Goal: Task Accomplishment & Management: Manage account settings

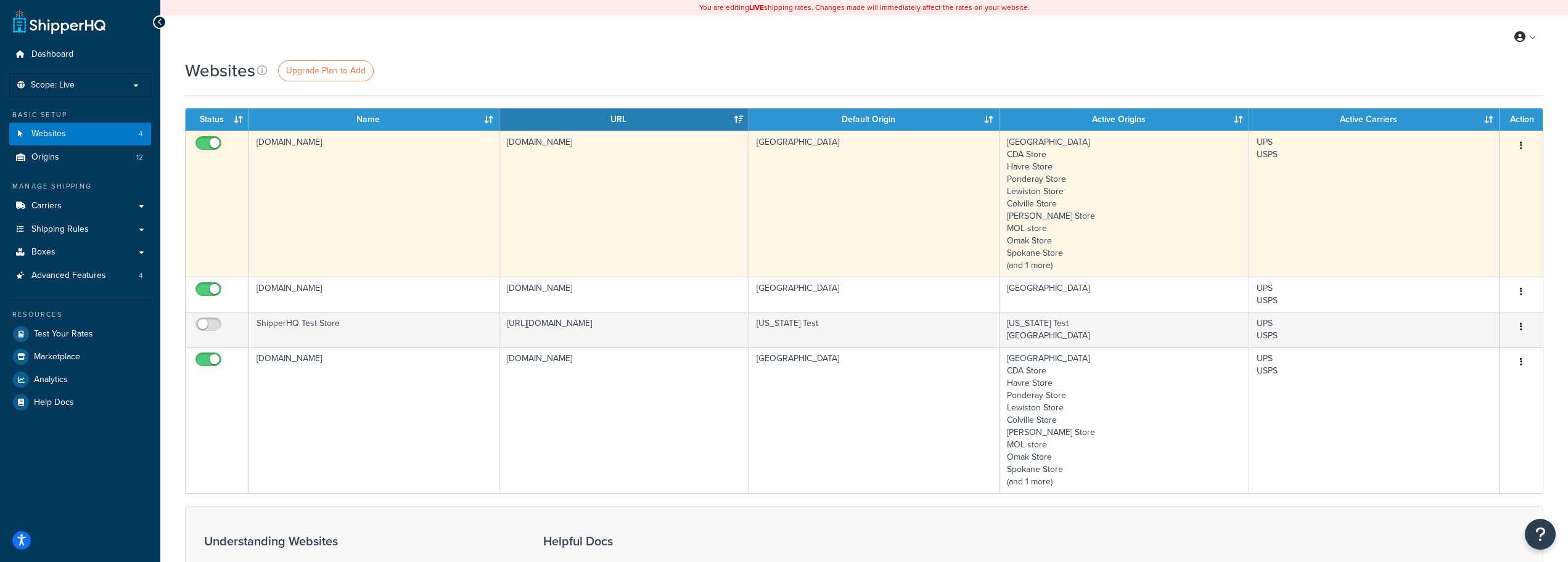
click at [1529, 143] on div "Edit Delete" at bounding box center [1521, 145] width 28 height 20
click at [1520, 145] on icon "button" at bounding box center [1521, 145] width 2 height 9
click at [1456, 166] on link "Edit" at bounding box center [1471, 171] width 97 height 25
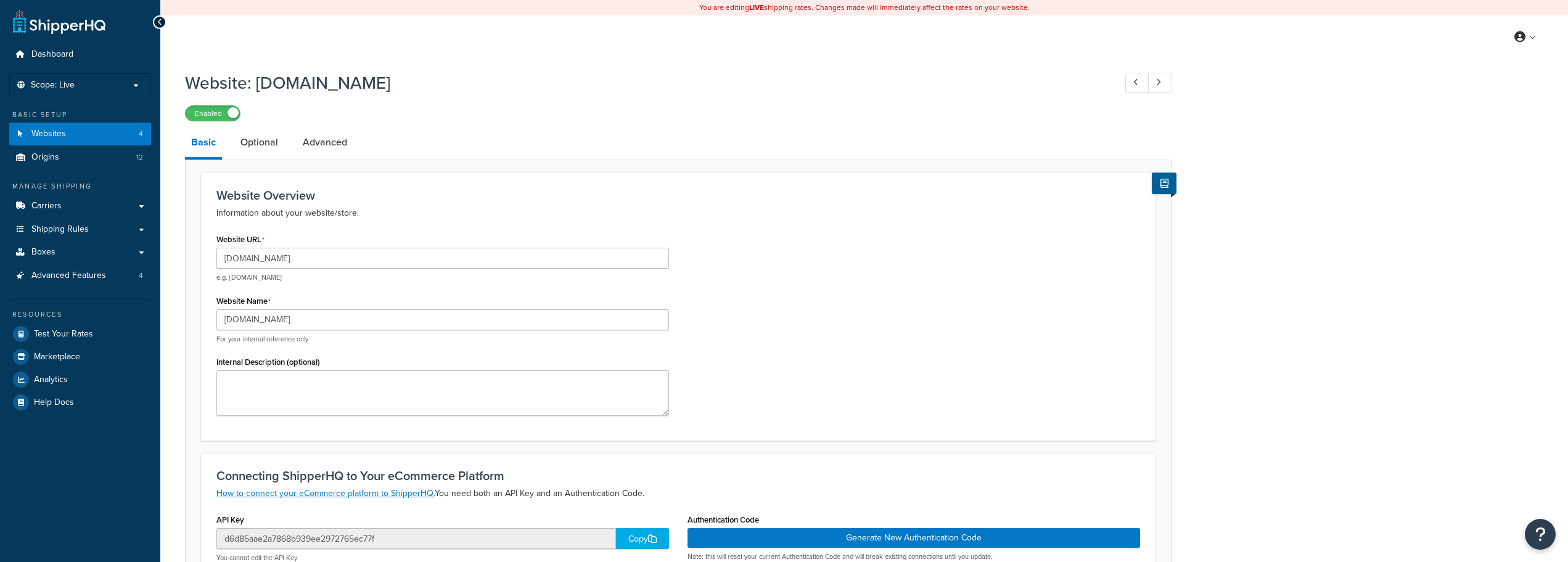
select select "18224"
click at [269, 140] on link "Optional" at bounding box center [259, 142] width 50 height 30
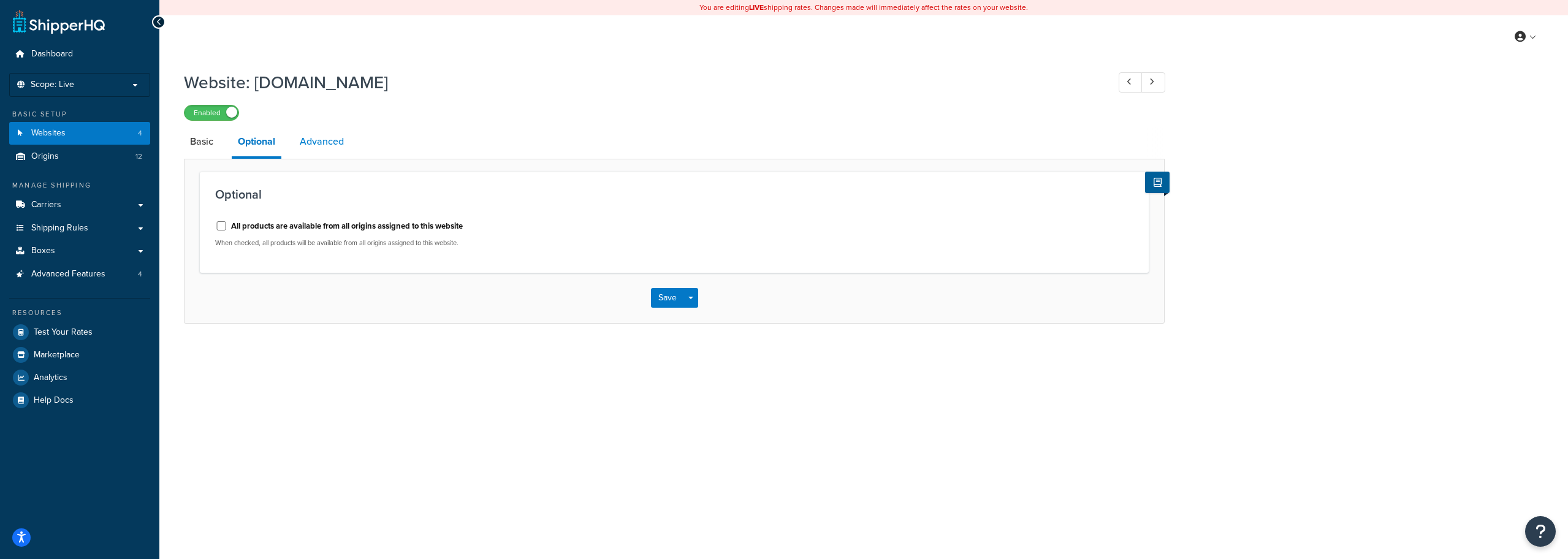
click at [316, 138] on link "Advanced" at bounding box center [322, 142] width 56 height 30
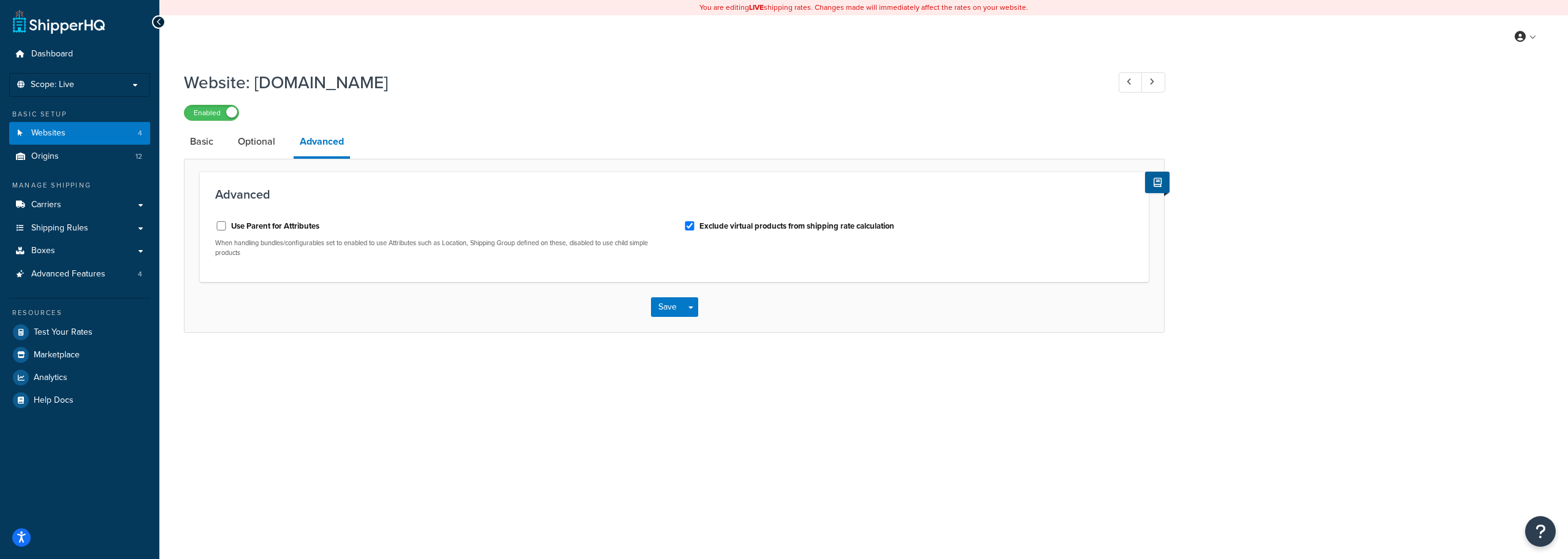
click at [175, 149] on div "Website: north40.com Enabled Basic Optional Advanced Advanced Use Parent for At…" at bounding box center [863, 213] width 1409 height 299
click at [193, 144] on link "Basic" at bounding box center [201, 142] width 35 height 30
select select "18224"
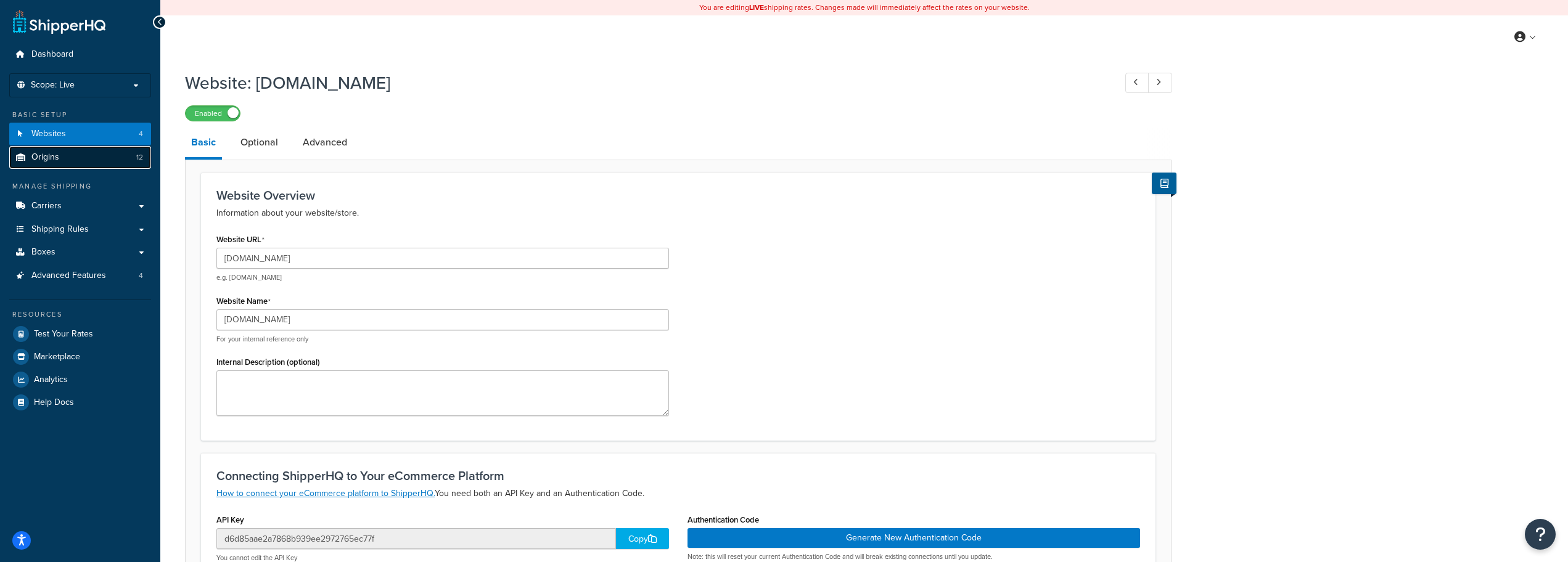
click at [114, 159] on link "Origins 12" at bounding box center [80, 157] width 141 height 23
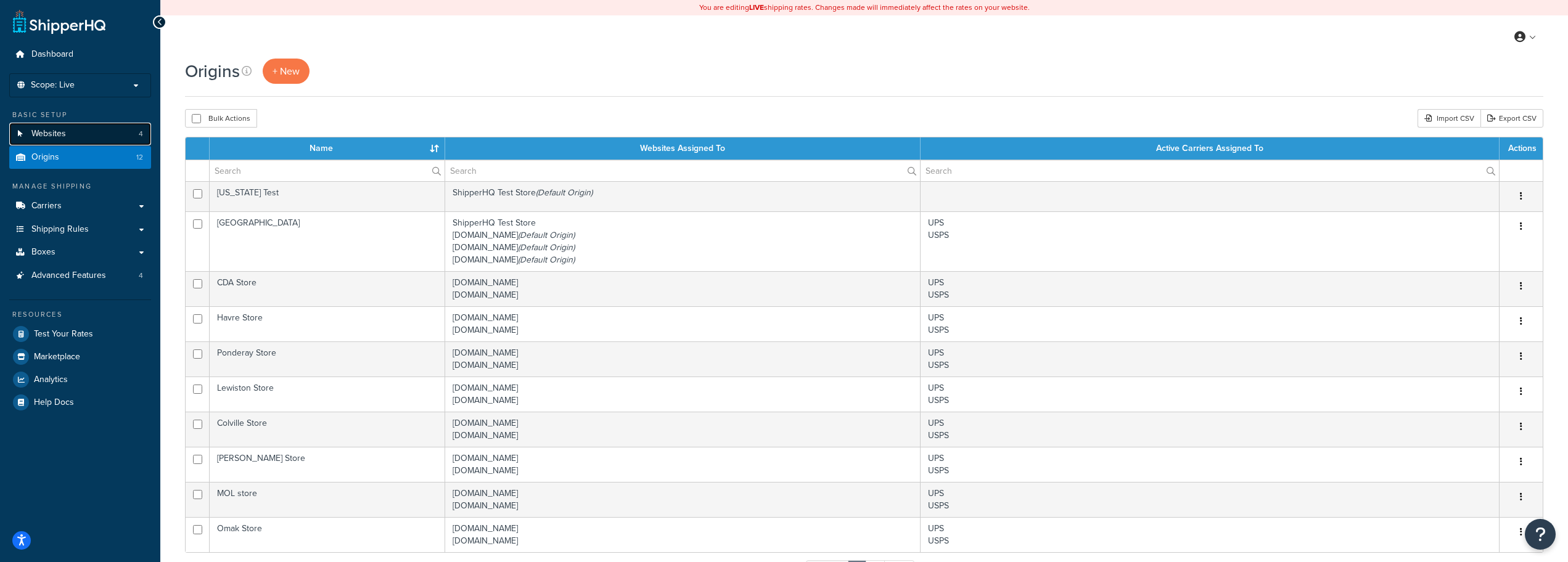
click at [104, 139] on link "Websites 4" at bounding box center [80, 134] width 141 height 23
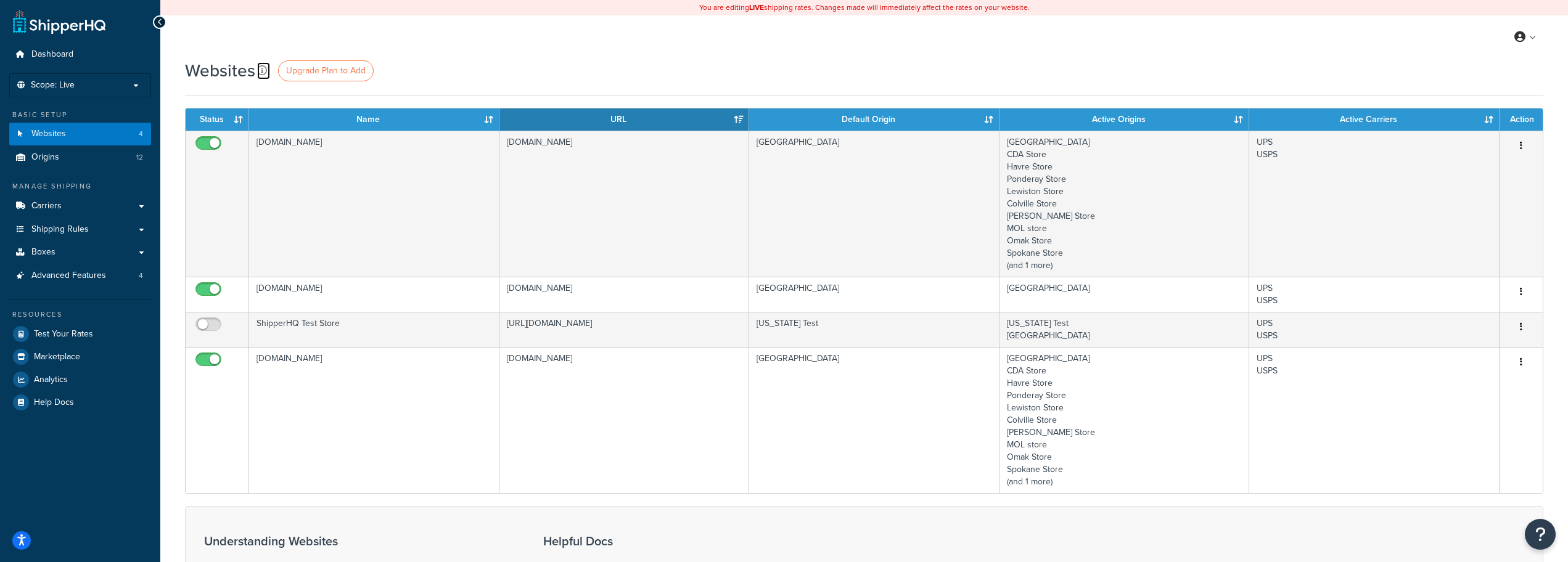
click at [259, 68] on icon at bounding box center [262, 70] width 10 height 10
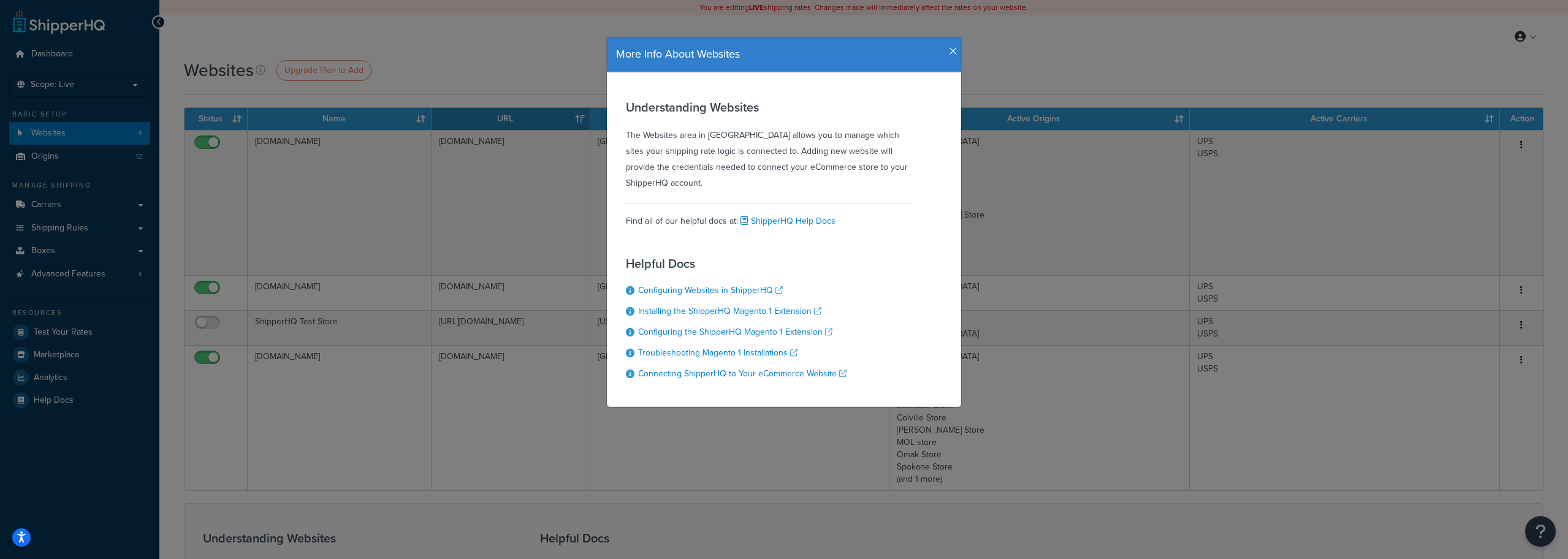
click at [948, 50] on icon "button" at bounding box center [952, 52] width 9 height 11
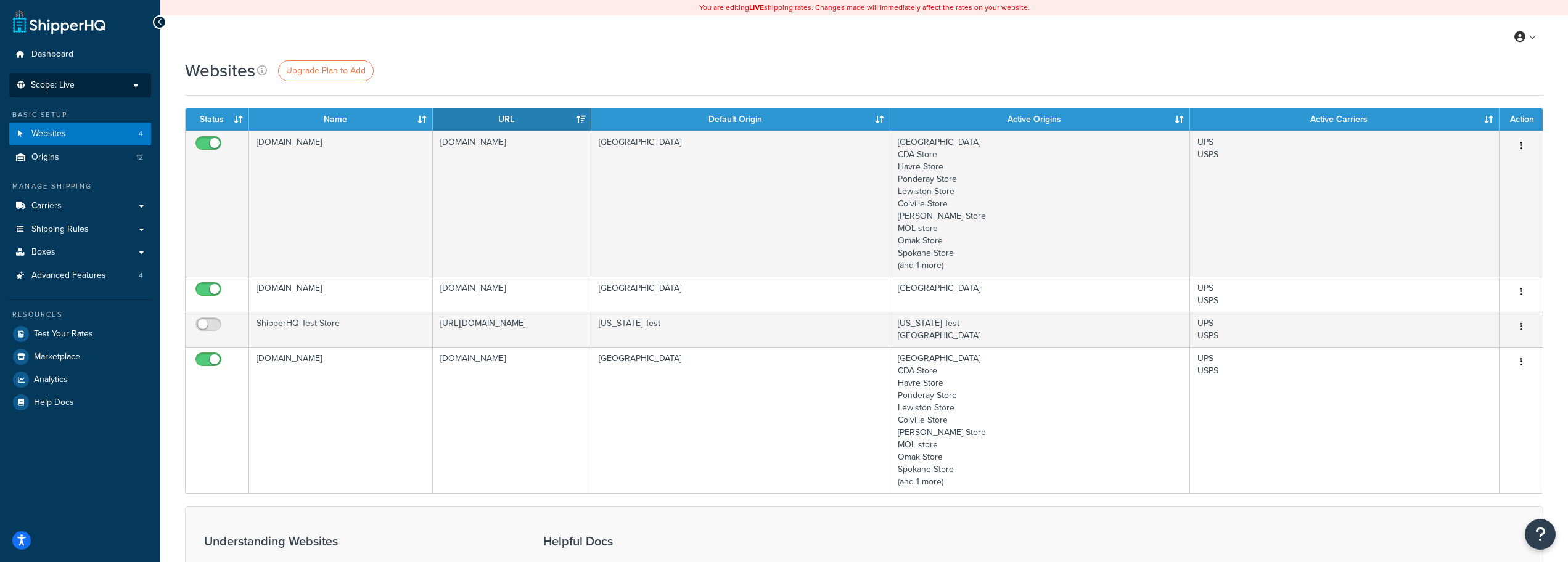
click at [69, 81] on span "Scope: Live" at bounding box center [53, 85] width 44 height 10
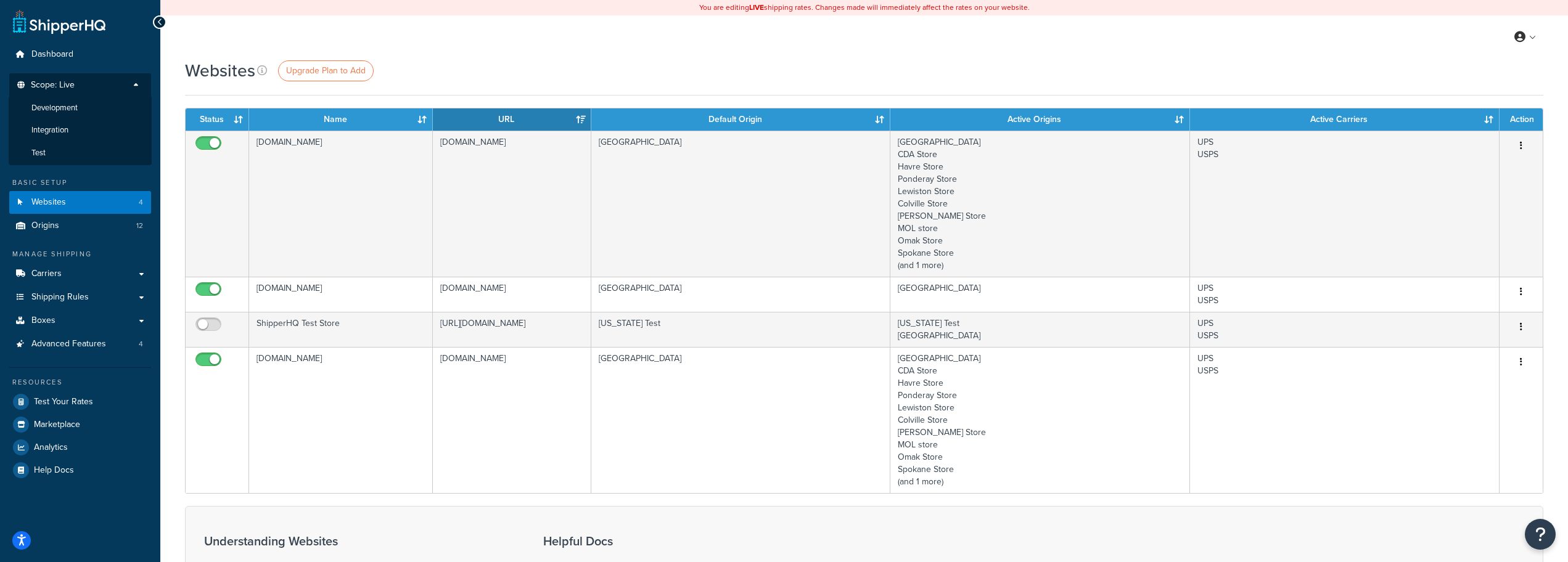
click at [637, 66] on div "Websites Upgrade Plan to Add" at bounding box center [864, 71] width 1358 height 24
click at [101, 345] on span "Advanced Features" at bounding box center [68, 343] width 75 height 10
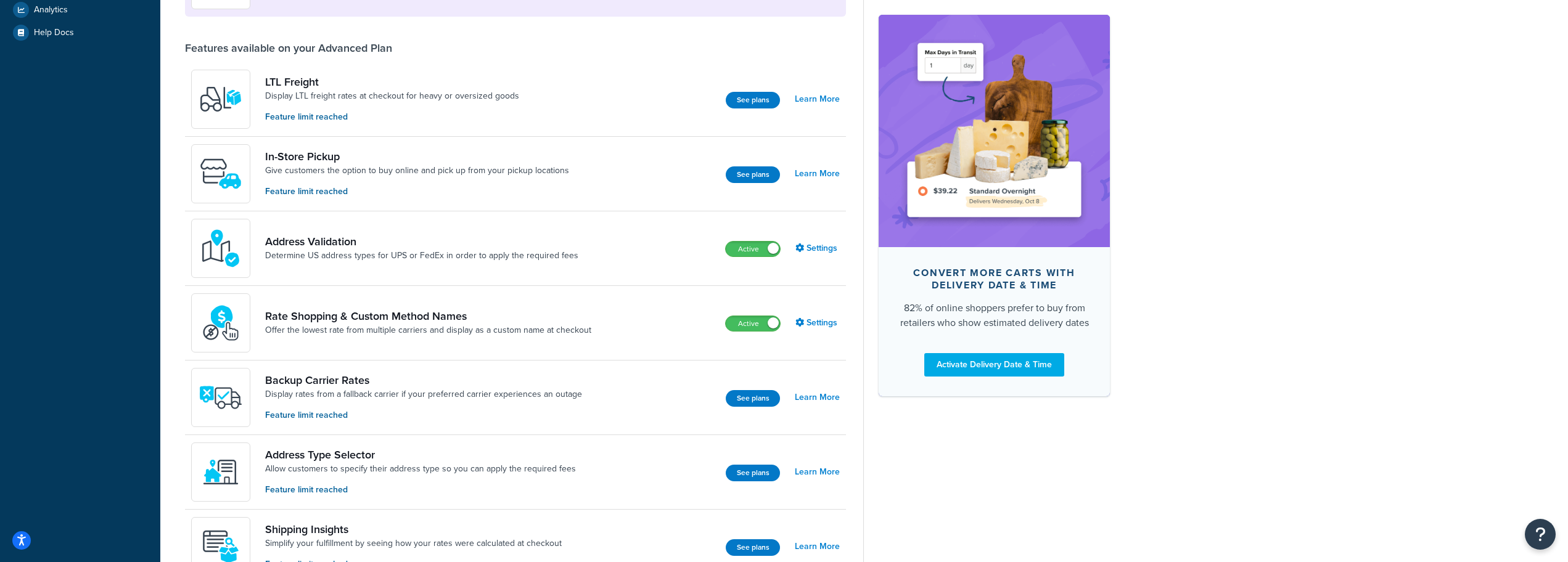
scroll to position [61, 0]
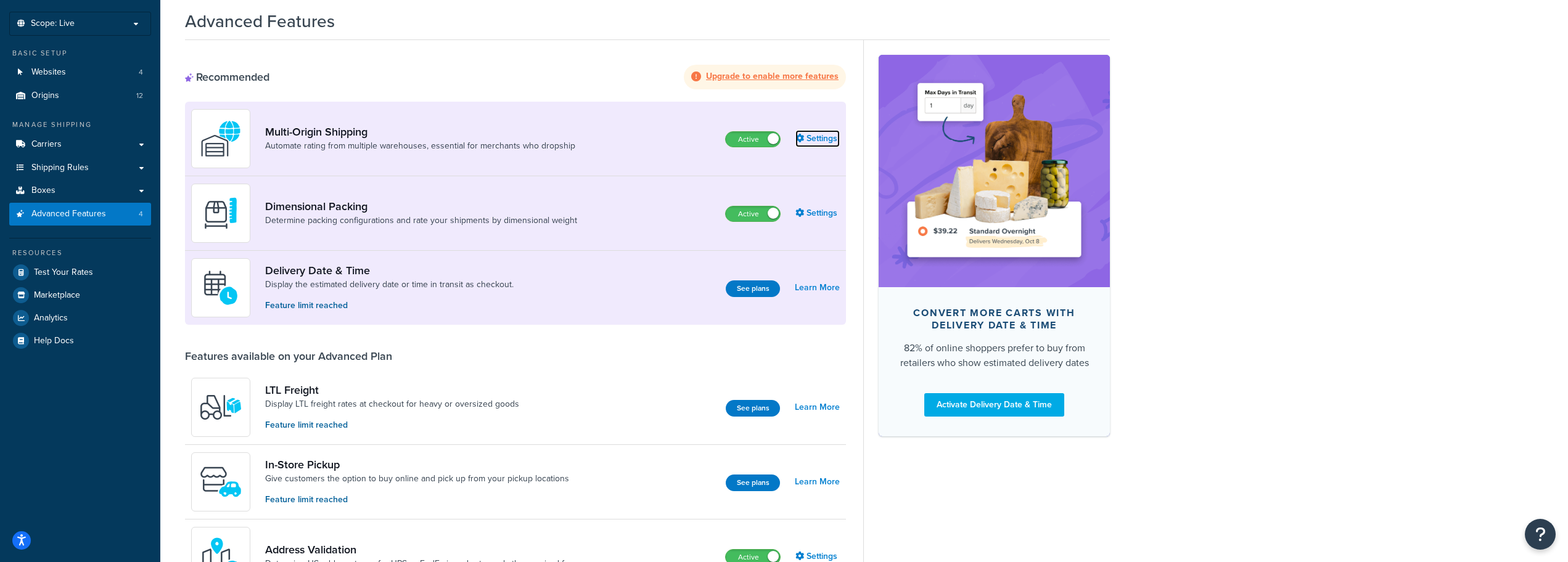
click at [805, 140] on link "Settings" at bounding box center [817, 139] width 44 height 17
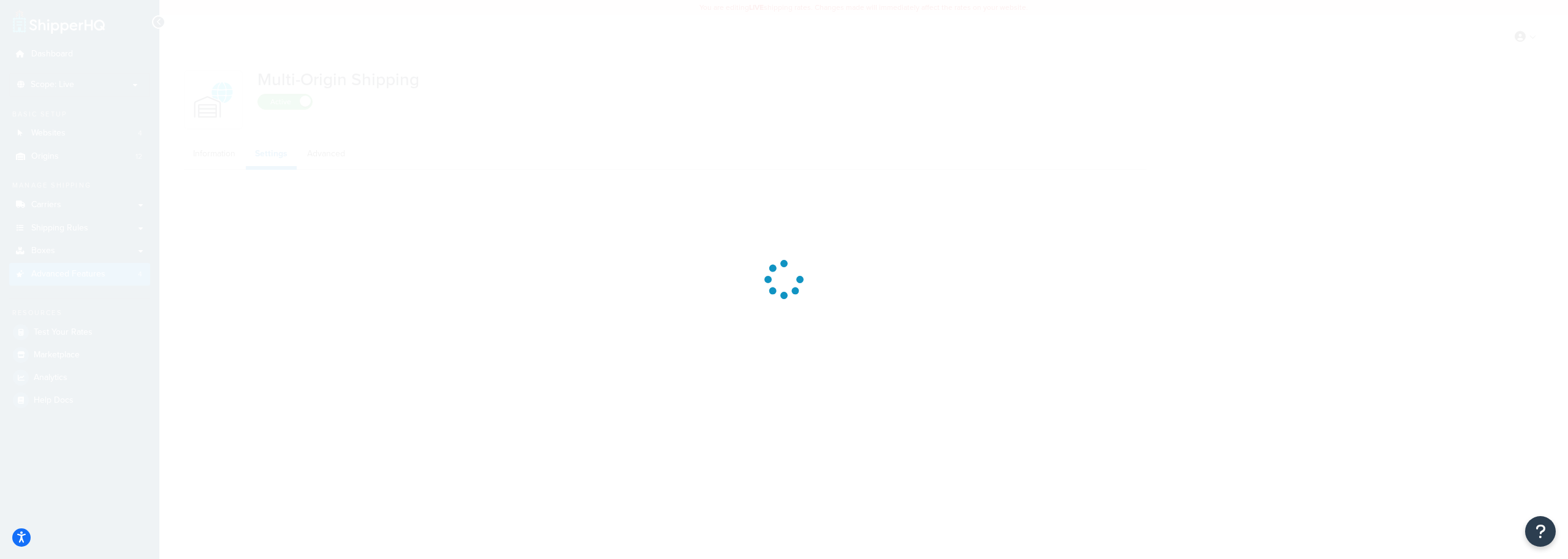
select select "FEWEST"
select select "false"
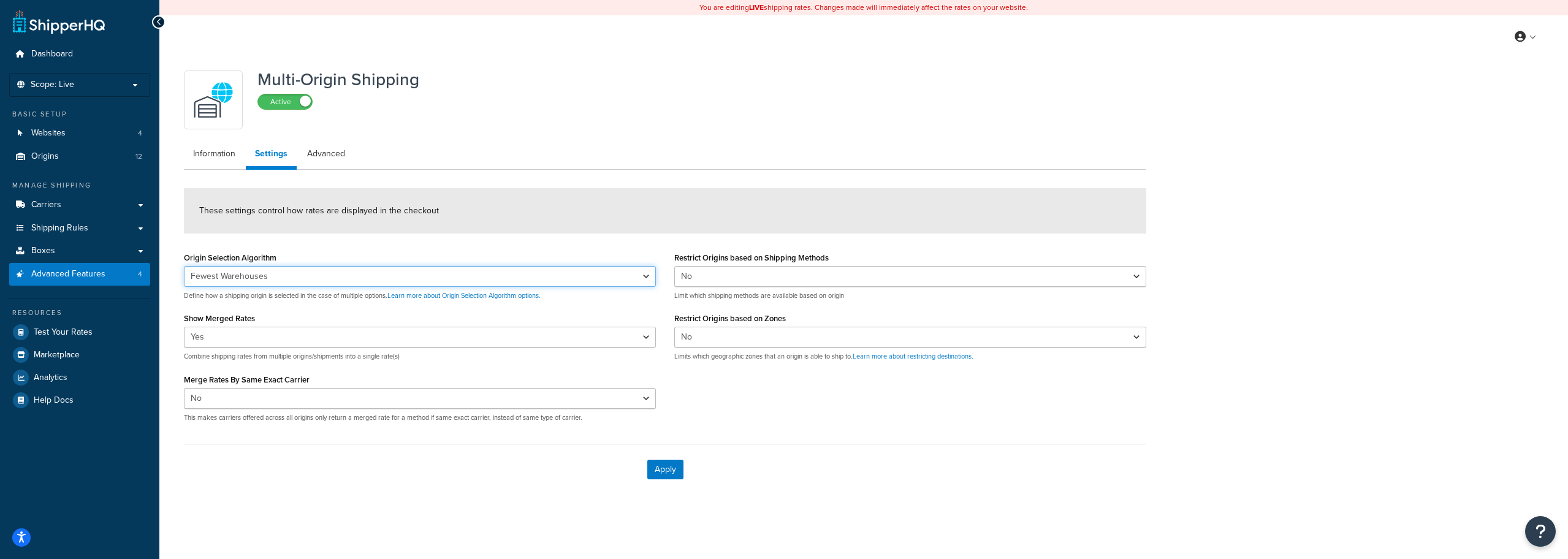
click at [635, 271] on select "Nearest Warehouse Fewest Warehouses" at bounding box center [420, 276] width 472 height 21
click at [335, 151] on link "Advanced" at bounding box center [326, 153] width 56 height 24
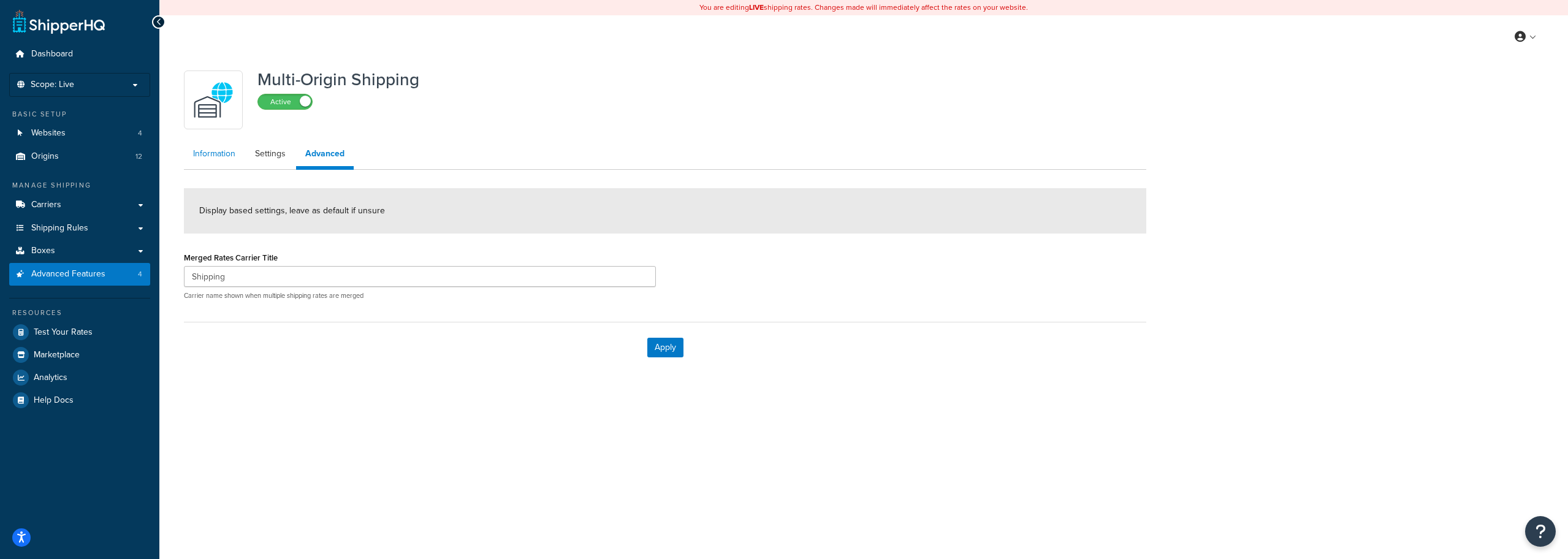
click at [216, 159] on link "Information" at bounding box center [214, 153] width 61 height 24
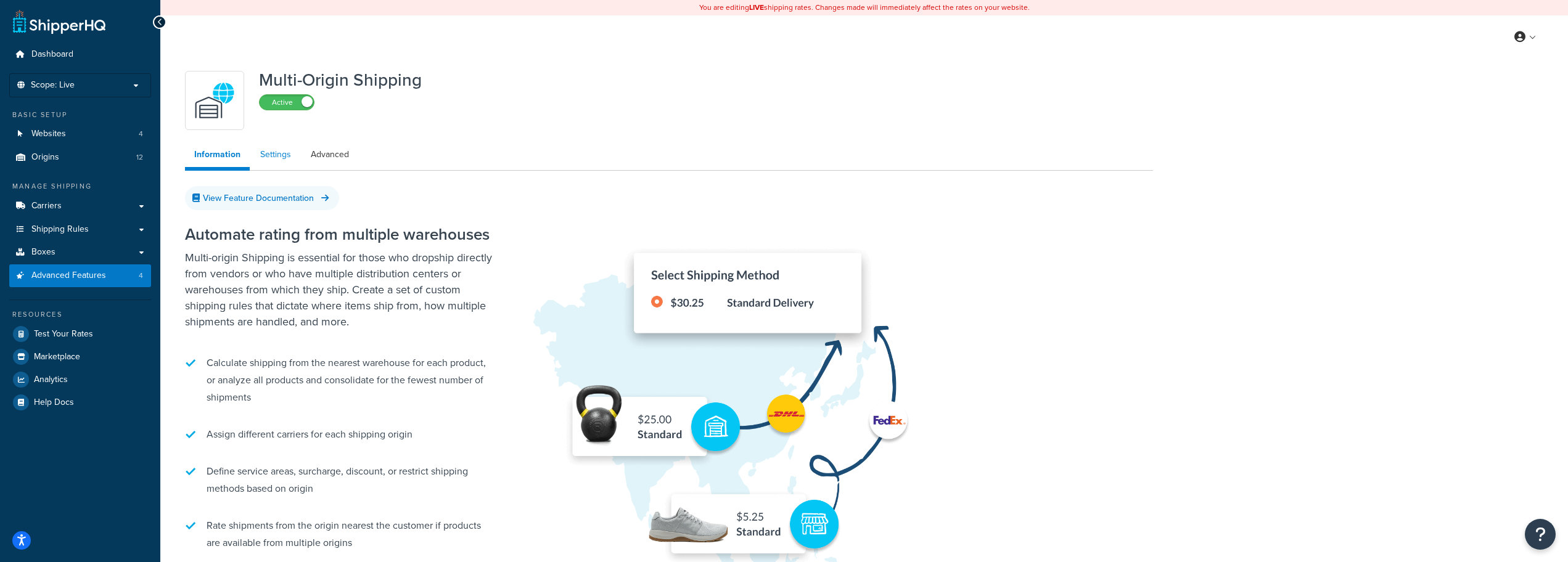
click at [285, 154] on link "Settings" at bounding box center [275, 154] width 50 height 24
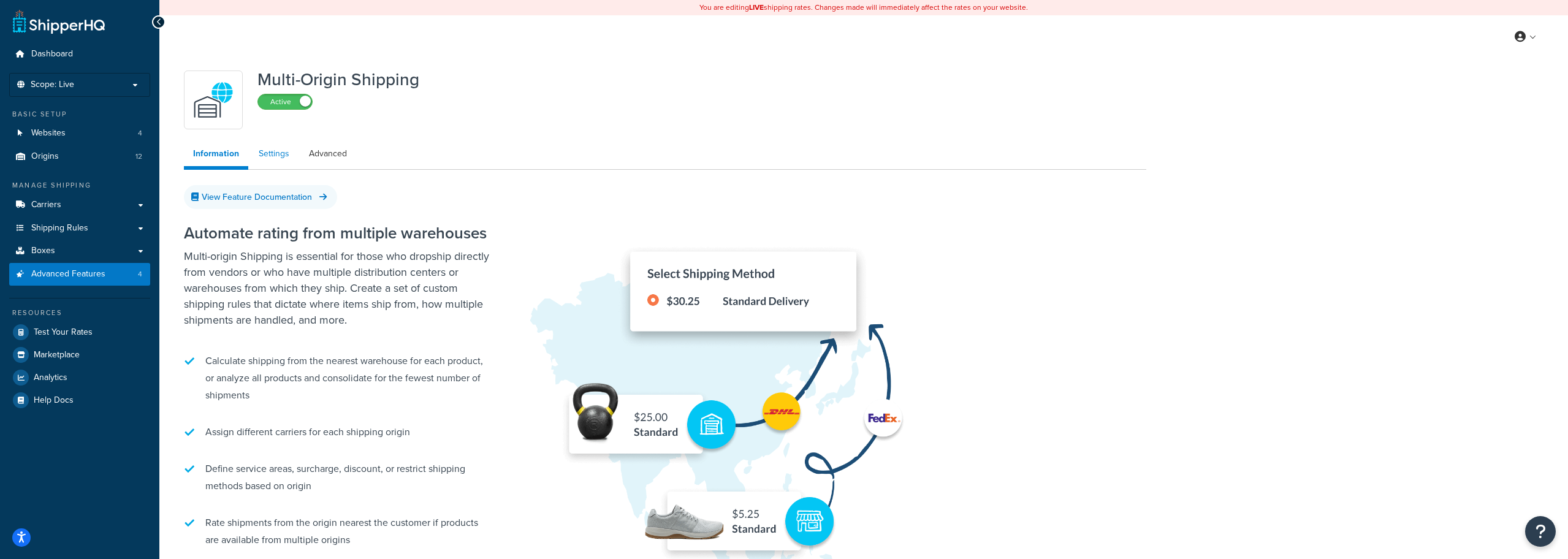
select select "FEWEST"
select select "false"
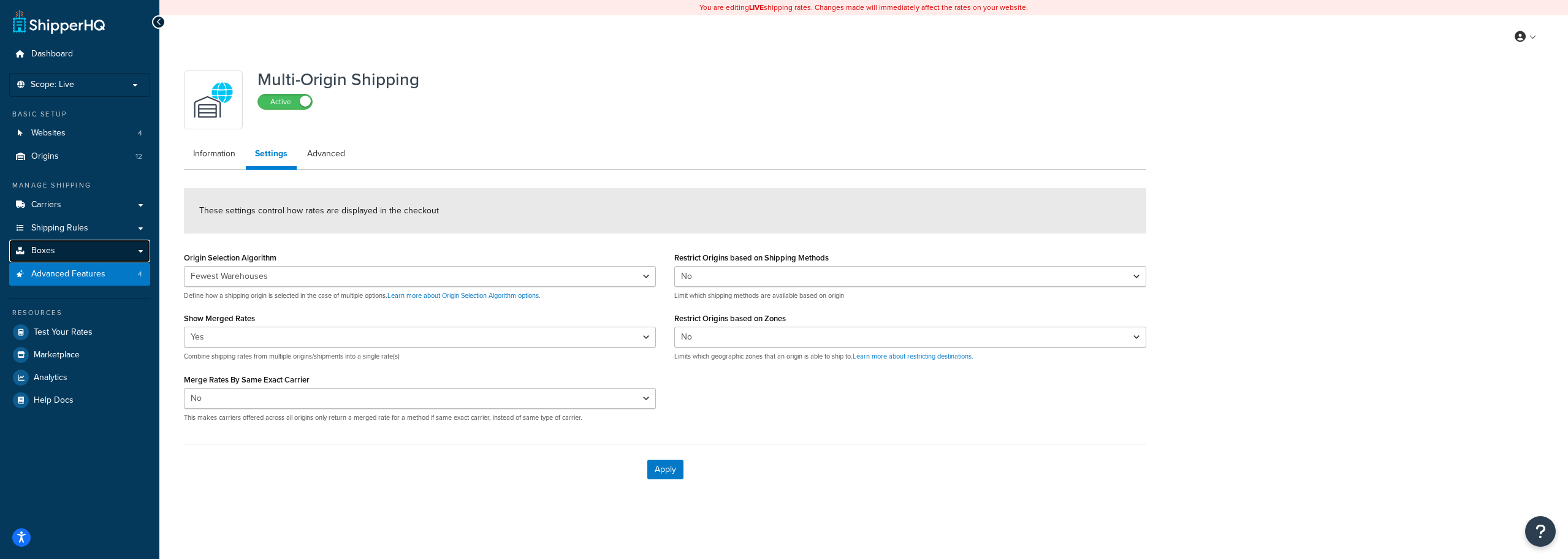
click at [104, 252] on link "Boxes" at bounding box center [80, 251] width 141 height 23
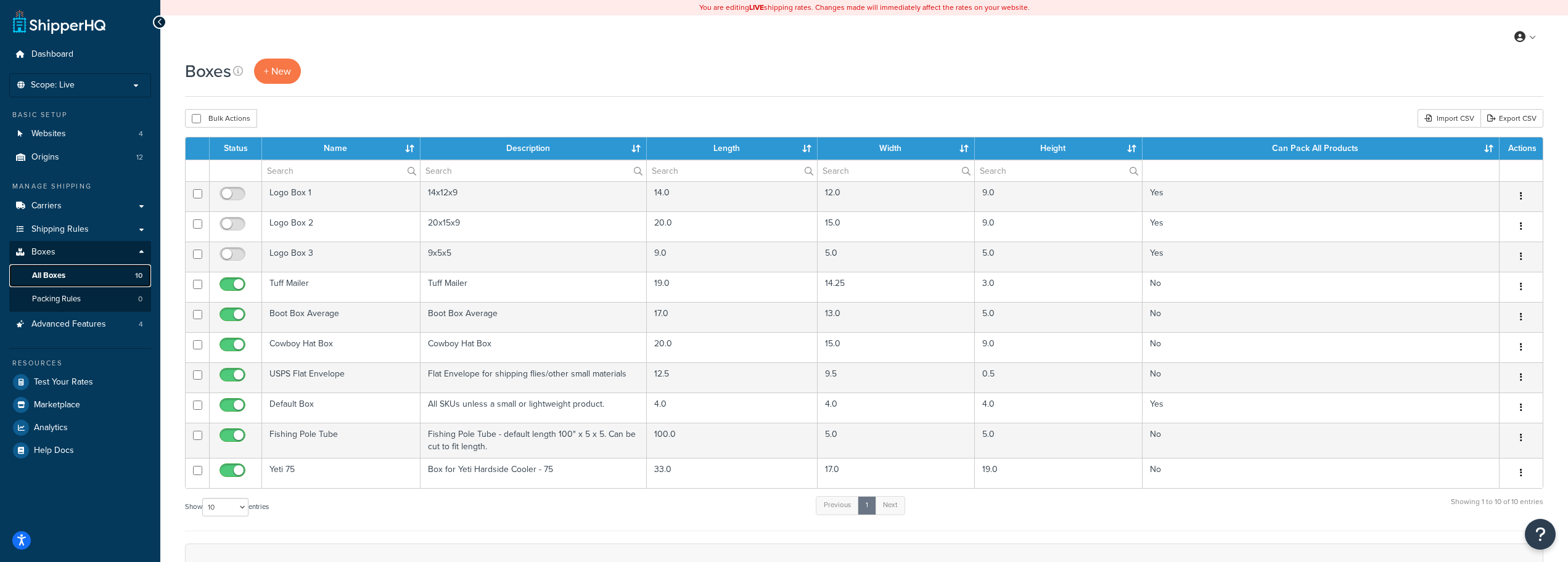
click at [119, 272] on link "All Boxes 10" at bounding box center [80, 276] width 141 height 23
click at [112, 197] on link "Carriers" at bounding box center [80, 206] width 141 height 23
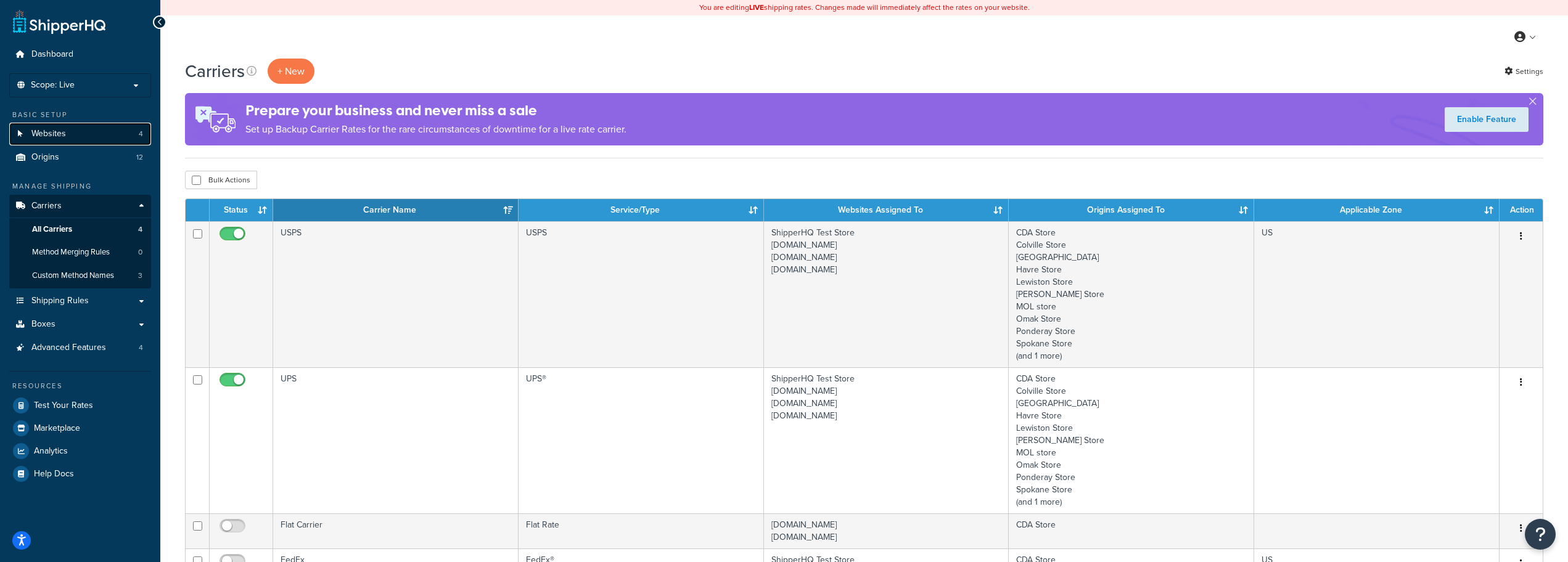
click at [105, 128] on link "Websites 4" at bounding box center [80, 134] width 141 height 23
